Goal: Task Accomplishment & Management: Use online tool/utility

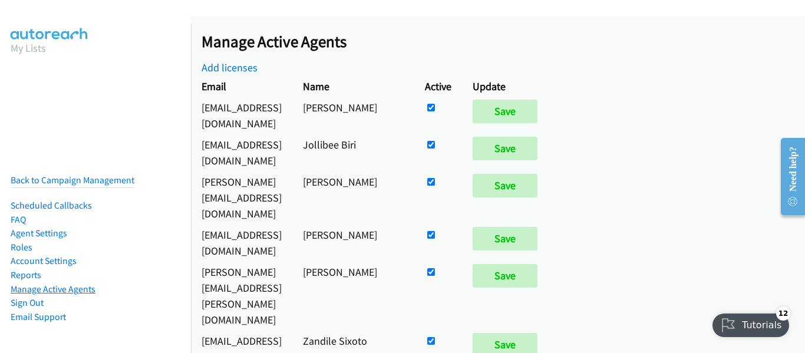
click at [83, 284] on link "Manage Active Agents" at bounding box center [53, 288] width 85 height 11
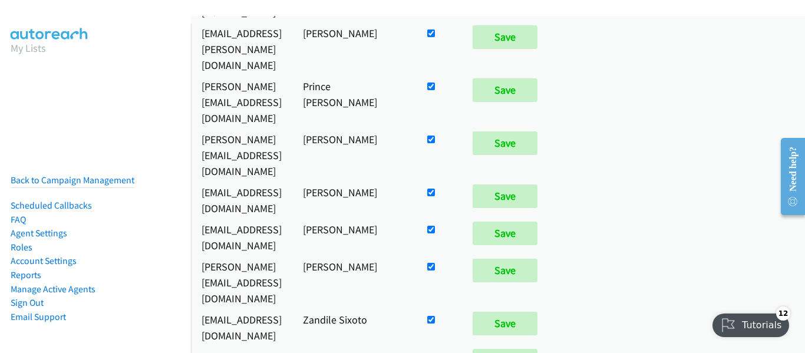
scroll to position [412, 0]
click at [76, 146] on nav "My Lists Back to Campaign Management Scheduled Callbacks FAQ Agent Settings Rol…" at bounding box center [95, 200] width 191 height 353
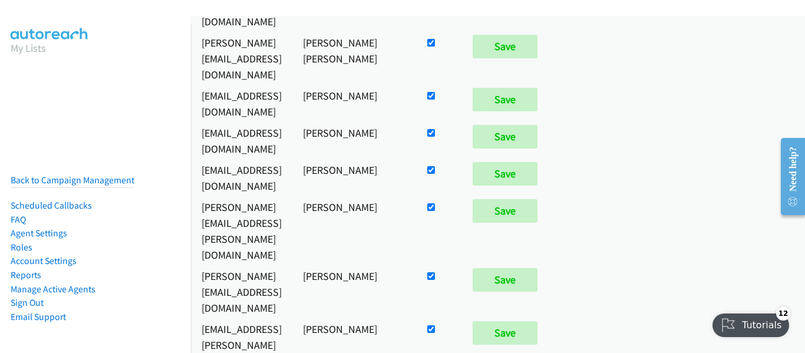
scroll to position [0, 0]
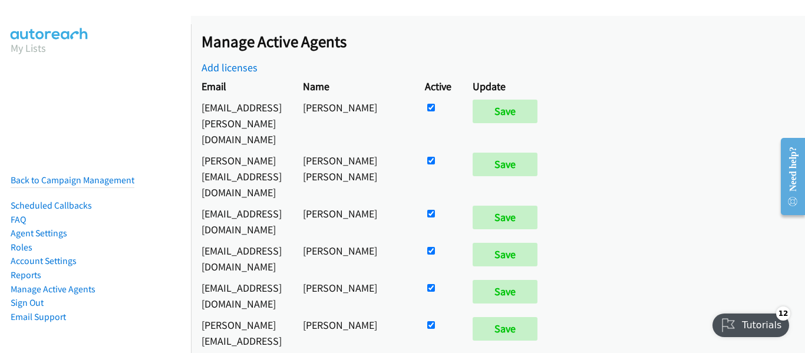
click at [77, 178] on li "Back to Campaign Management" at bounding box center [73, 180] width 124 height 15
click at [77, 177] on li "Back to Campaign Management" at bounding box center [73, 180] width 124 height 15
click at [79, 176] on link "Back to Campaign Management" at bounding box center [73, 179] width 124 height 11
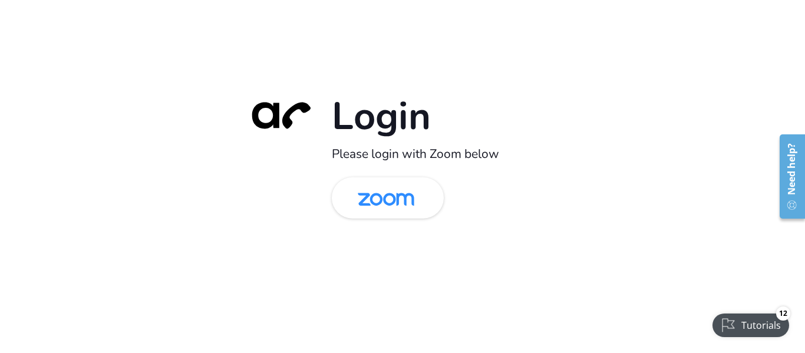
click at [0, 181] on div "Login Please login with Zoom below" at bounding box center [402, 176] width 805 height 353
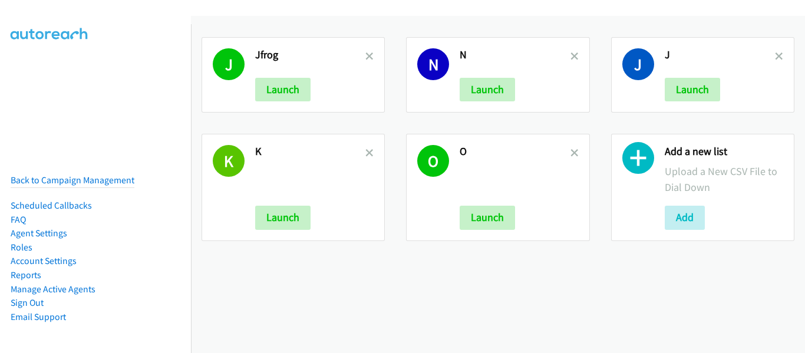
click at [64, 296] on li "Sign Out" at bounding box center [73, 303] width 124 height 14
click at [67, 283] on link "Manage Active Agents" at bounding box center [53, 288] width 85 height 11
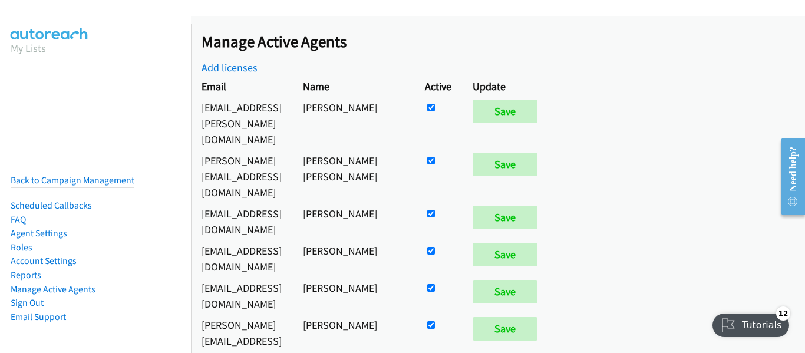
scroll to position [885, 0]
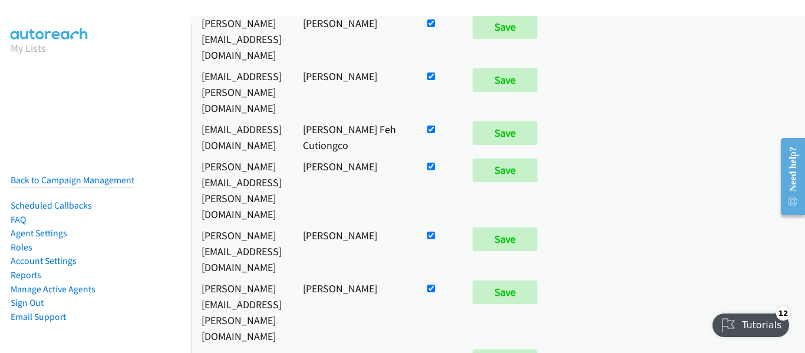
click at [84, 174] on link "Back to Campaign Management" at bounding box center [73, 179] width 124 height 11
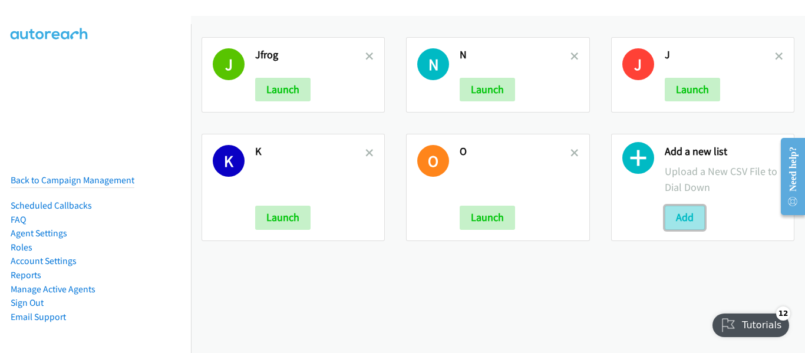
click at [682, 216] on button "Add" at bounding box center [684, 218] width 40 height 24
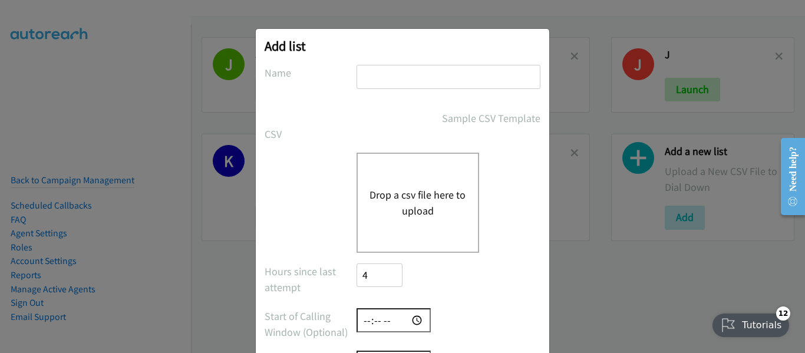
click at [361, 76] on input "text" at bounding box center [448, 77] width 184 height 24
type input "d"
click at [436, 196] on button "Drop a csv file here to upload" at bounding box center [417, 203] width 97 height 32
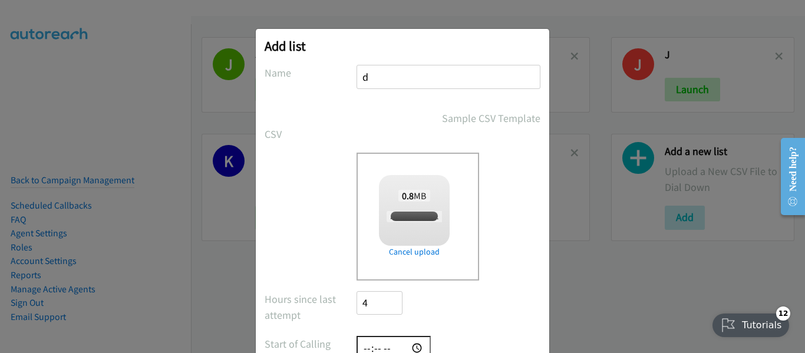
checkbox input "true"
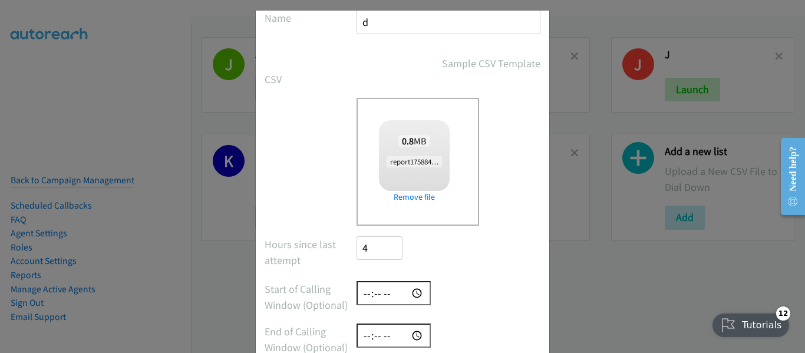
scroll to position [156, 0]
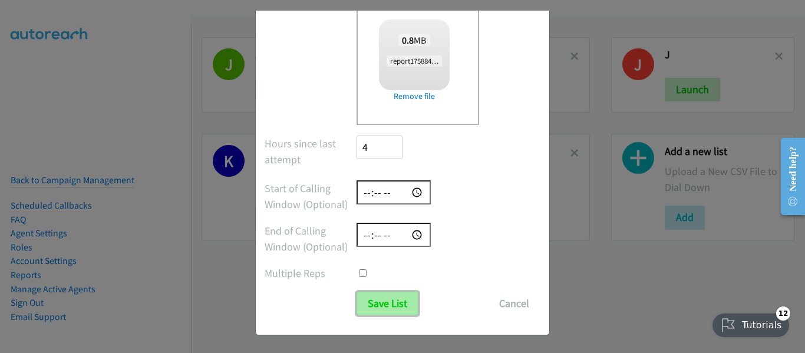
click at [383, 308] on input "Save List" at bounding box center [387, 304] width 62 height 24
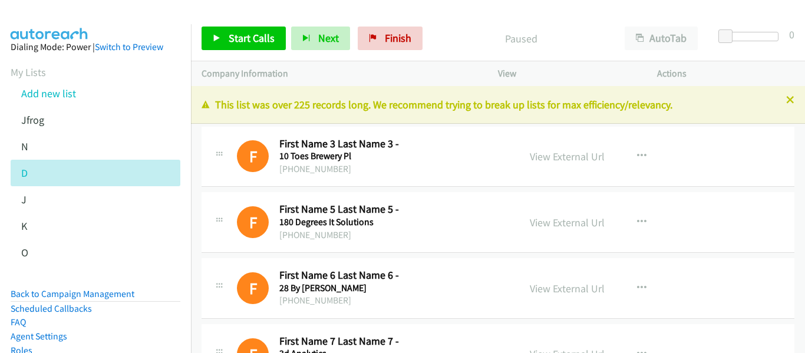
click at [290, 157] on h5 "10 Toes Brewery Pl" at bounding box center [391, 156] width 225 height 12
click at [257, 159] on h1 "F" at bounding box center [253, 156] width 32 height 32
click at [209, 0] on div "Start Calls Pause Next Finish Paused AutoTab AutoTab 0 Company Information Info…" at bounding box center [402, 0] width 805 height 0
click at [220, 154] on icon at bounding box center [219, 156] width 14 height 6
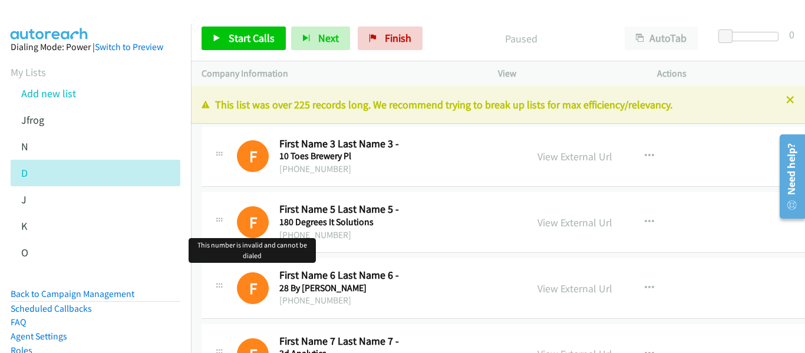
click at [260, 289] on h1 "F" at bounding box center [253, 288] width 32 height 32
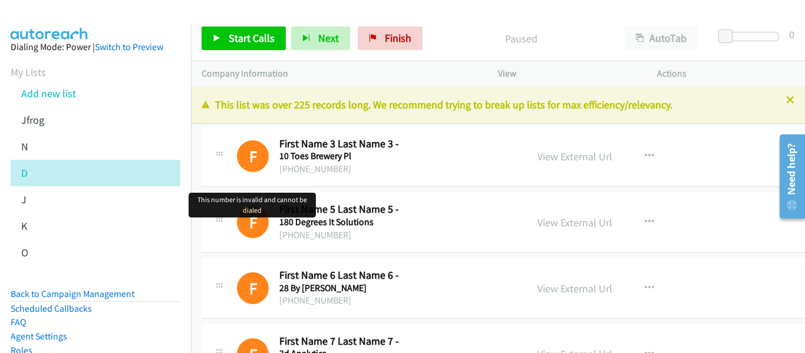
scroll to position [177, 0]
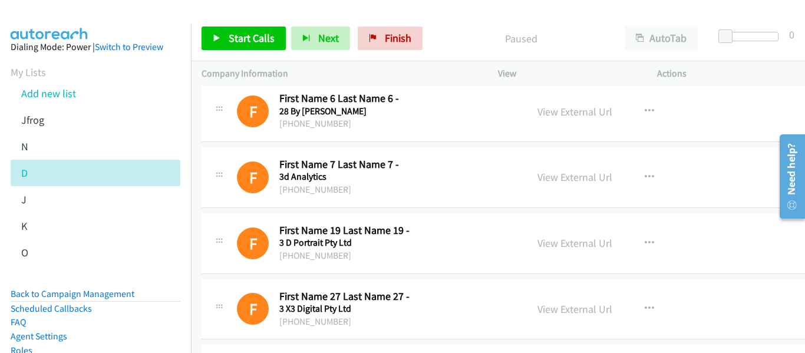
click at [328, 176] on h5 "3d Analytics" at bounding box center [391, 177] width 225 height 12
